Goal: Find specific page/section: Find specific page/section

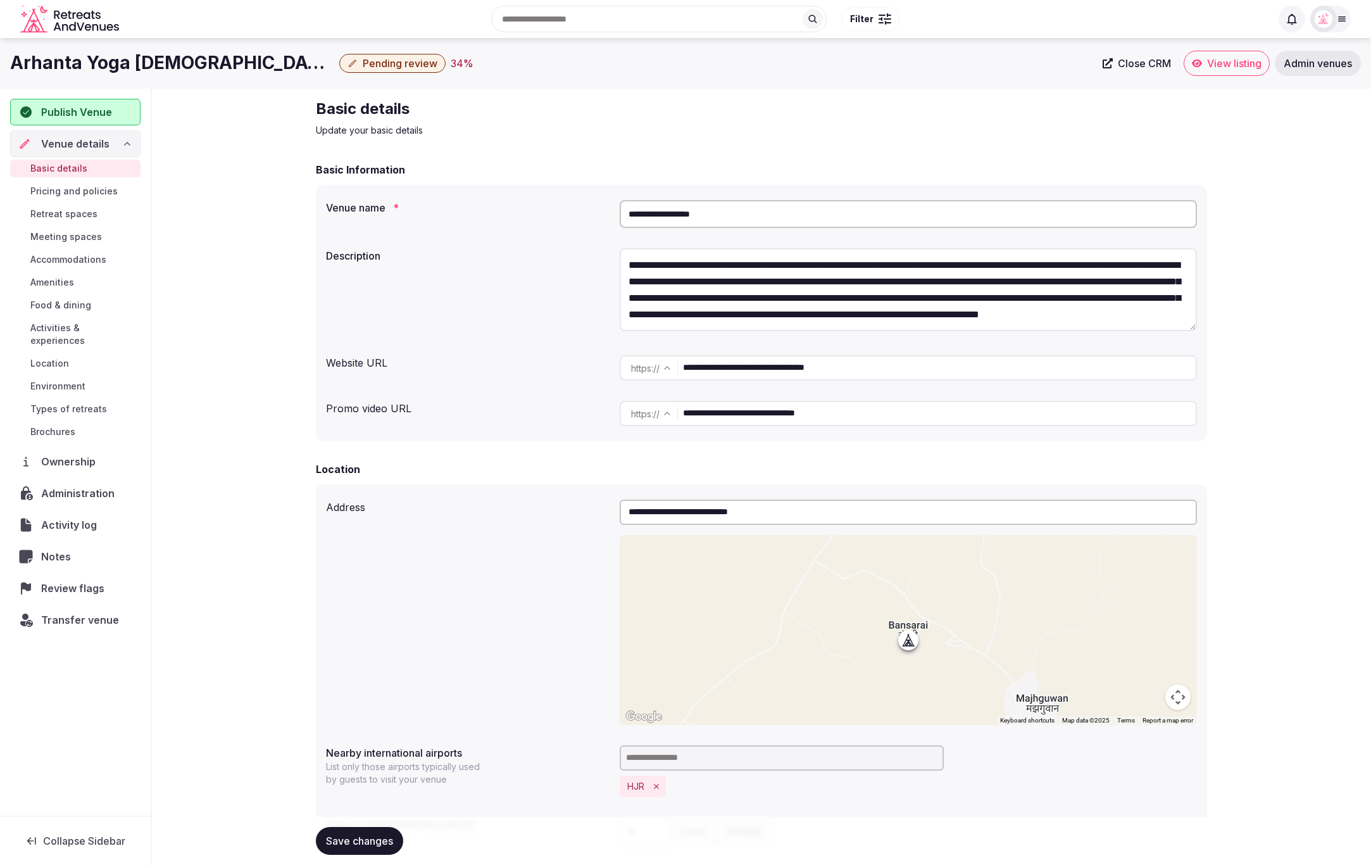
drag, startPoint x: 678, startPoint y: 212, endPoint x: 613, endPoint y: 209, distance: 64.6
click at [613, 209] on div "**********" at bounding box center [761, 214] width 871 height 38
click at [1142, 63] on span "Close CRM" at bounding box center [1144, 63] width 53 height 13
